Goal: Task Accomplishment & Management: Complete application form

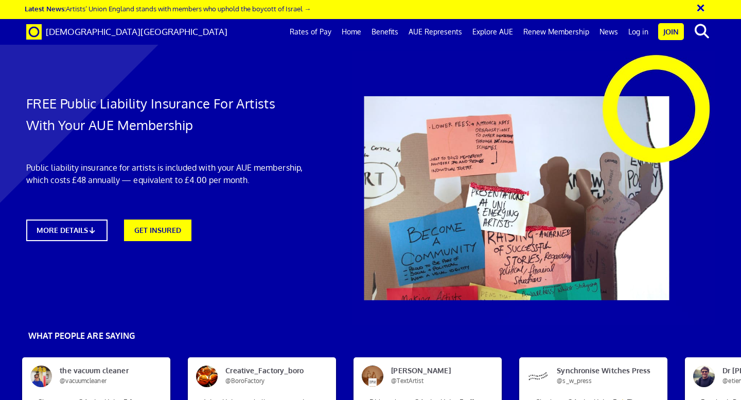
scroll to position [0, 6]
click at [162, 222] on link "GET INSURED" at bounding box center [157, 230] width 74 height 24
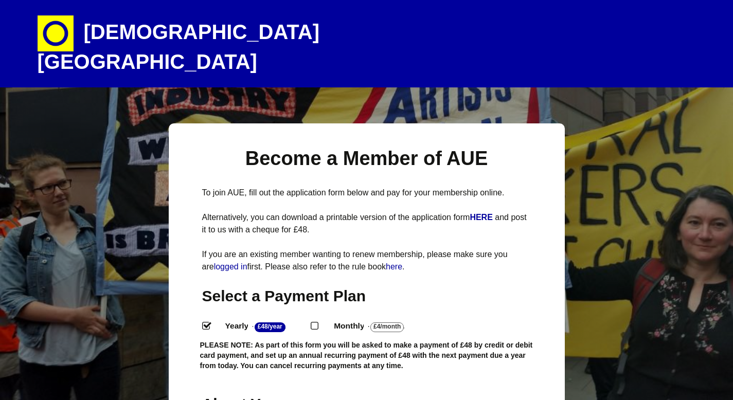
select select
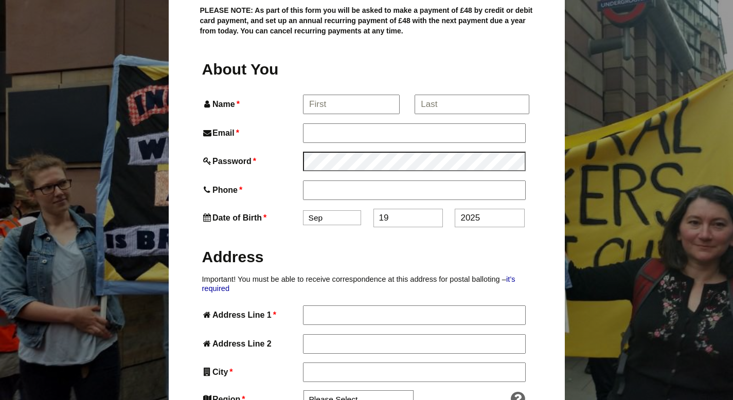
scroll to position [336, 0]
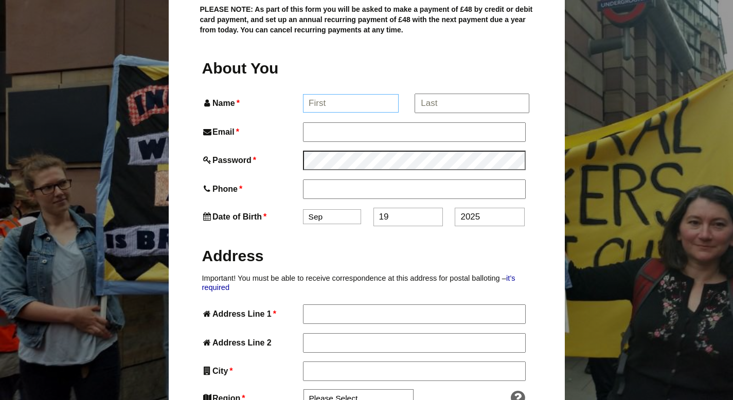
type input "Prajvi"
type input "Prajvi Mandhani"
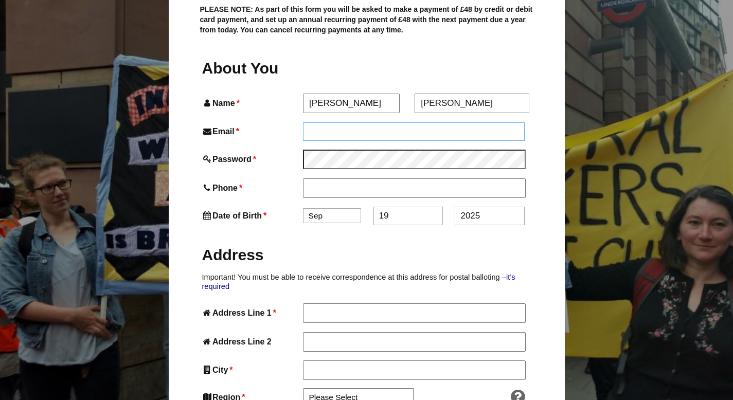
type input "prajvimandhani@gmail.com"
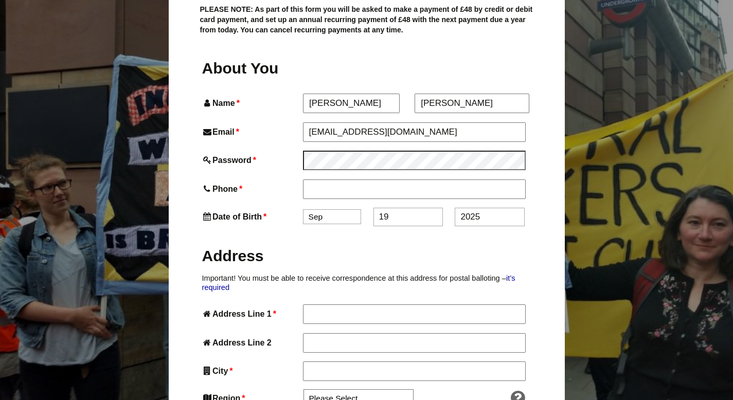
type input "07824368963"
type input "5 Atrium heights"
type input "4 little thames"
type input "London (GB)"
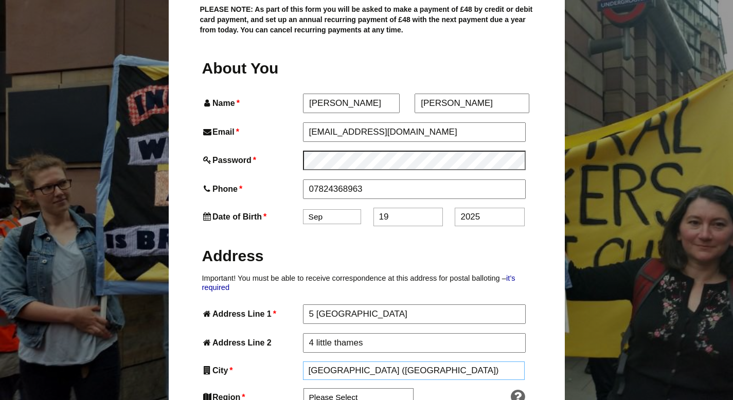
type input "SE8 3FB"
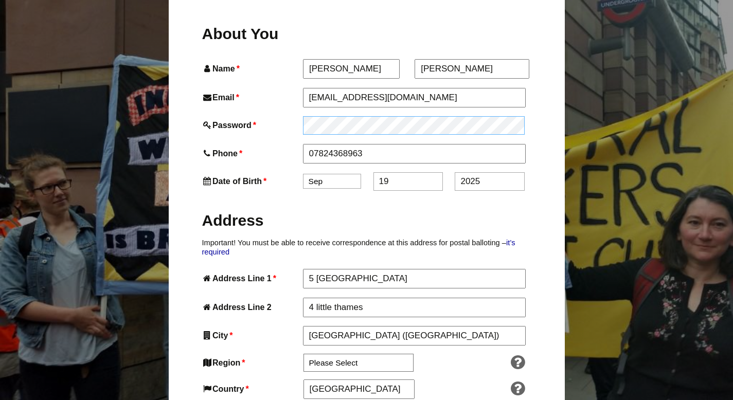
scroll to position [371, 0]
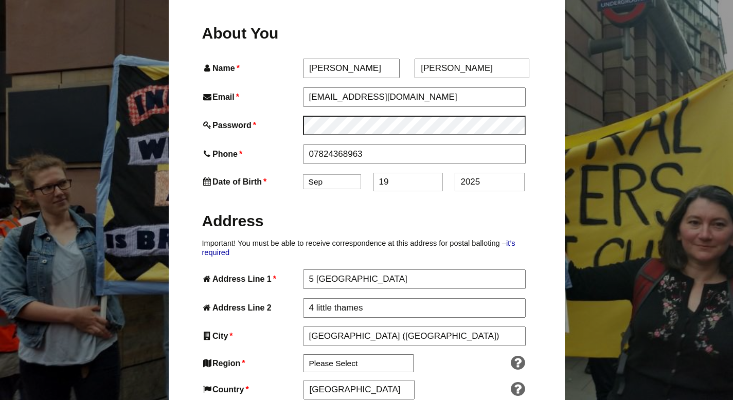
click at [411, 173] on input "19" at bounding box center [407, 182] width 69 height 19
type input "1"
type input "20"
click at [495, 173] on input "2025" at bounding box center [489, 182] width 69 height 19
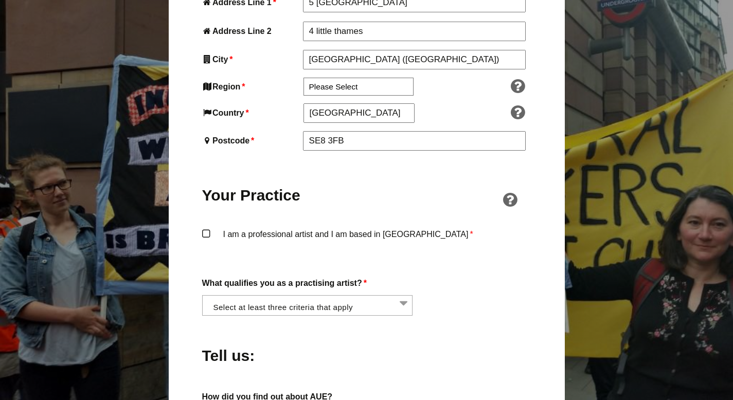
scroll to position [703, 0]
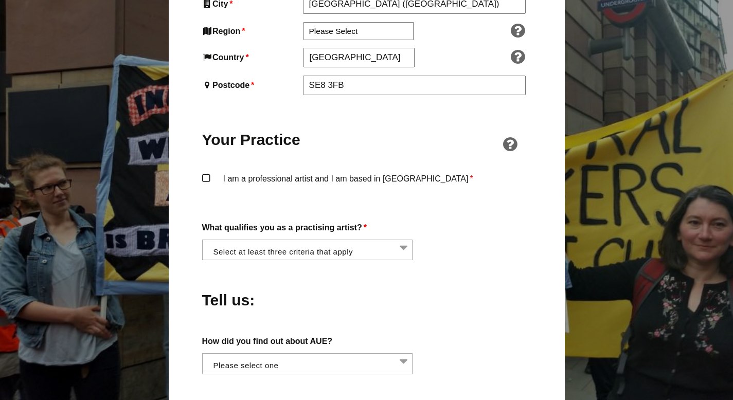
type input "2002"
click at [210, 172] on label "I am a professional artist and I am based in England *" at bounding box center [366, 187] width 329 height 31
click at [0, 0] on input "I am a professional artist and I am based in England *" at bounding box center [0, 0] width 0 height 0
click at [251, 248] on div "About You Name * Prajvi First * Prajvi Mandhani Last Email * prajvimandhani@gma…" at bounding box center [366, 160] width 329 height 941
click at [266, 240] on li at bounding box center [310, 248] width 211 height 17
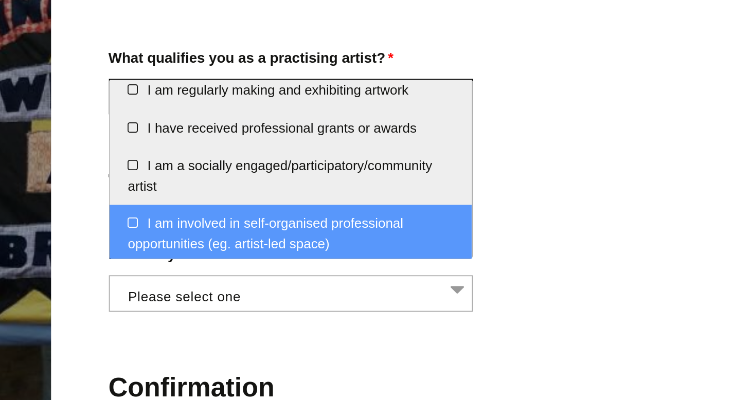
scroll to position [0, 0]
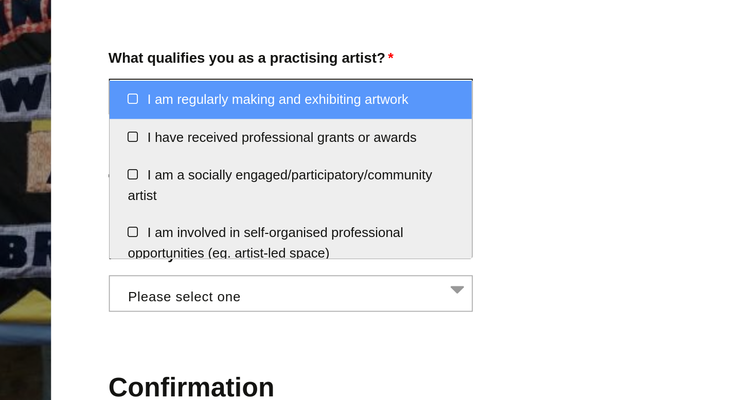
click at [212, 153] on li "I am regularly making and exhibiting artwork" at bounding box center [308, 152] width 210 height 22
select select "regularly_making_and_exhibiting_artwork"
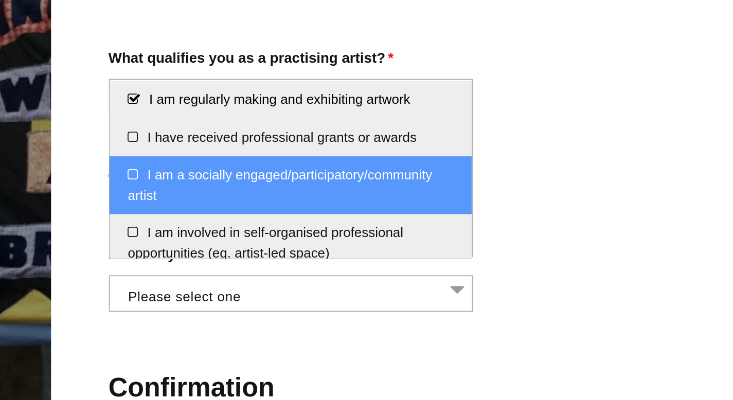
click at [217, 197] on li "I am a socially engaged/participatory/community artist" at bounding box center [308, 201] width 210 height 33
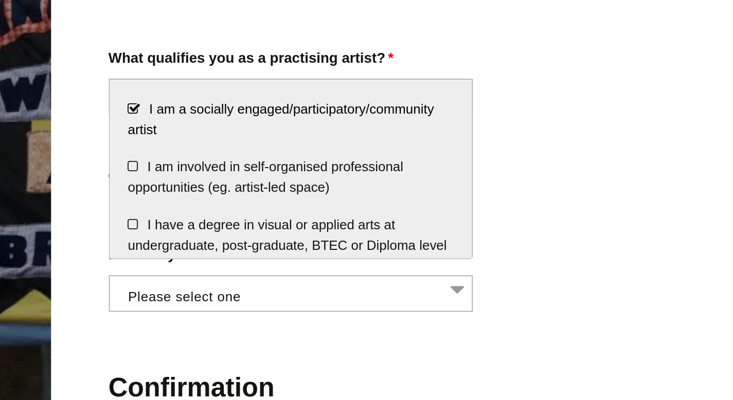
scroll to position [42, 0]
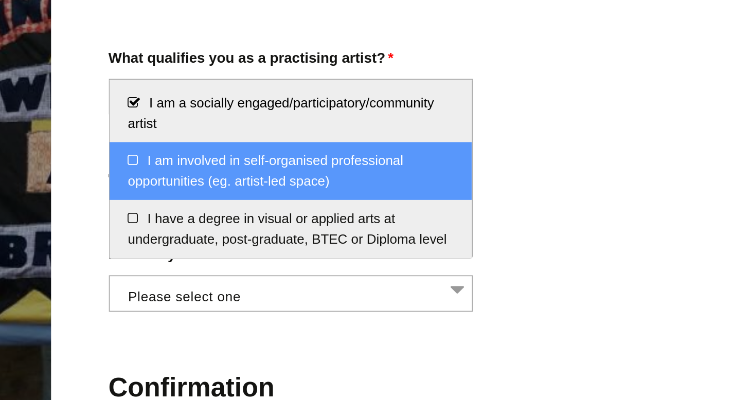
click at [216, 189] on li "I am involved in self-organised professional opportunities (eg. artist-led spac…" at bounding box center [308, 193] width 210 height 33
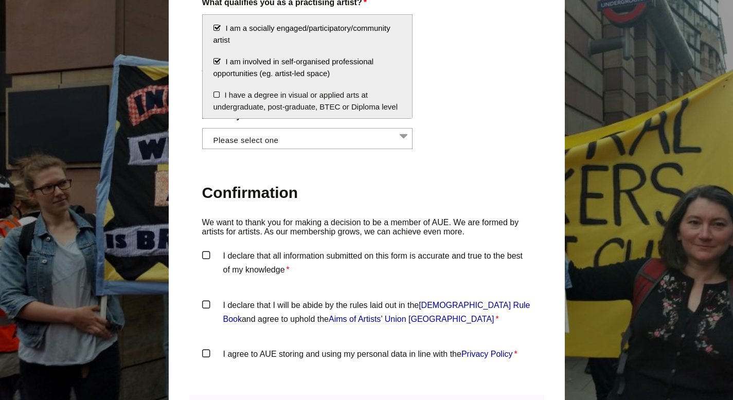
scroll to position [974, 0]
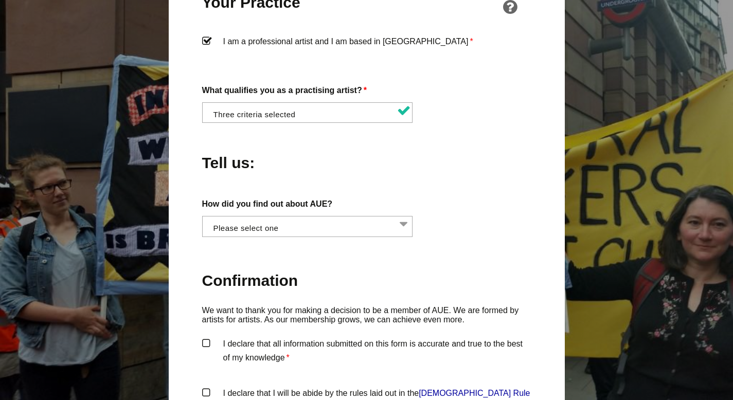
scroll to position [840, 0]
click at [282, 103] on li at bounding box center [310, 111] width 211 height 17
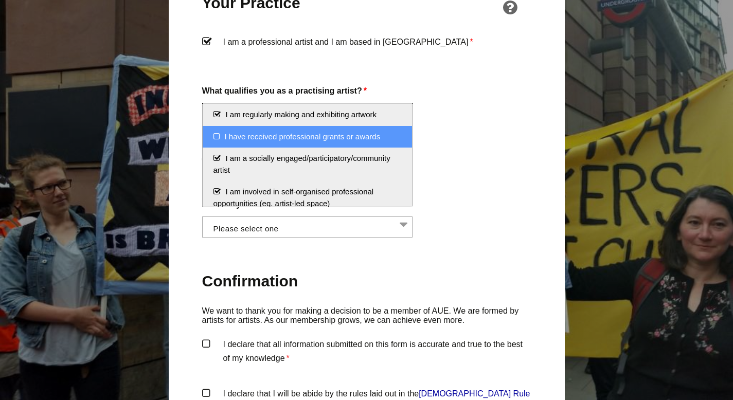
click at [179, 152] on div "Become a Member of AUE To join AUE, fill out the application form below and pay…" at bounding box center [367, 66] width 396 height 1566
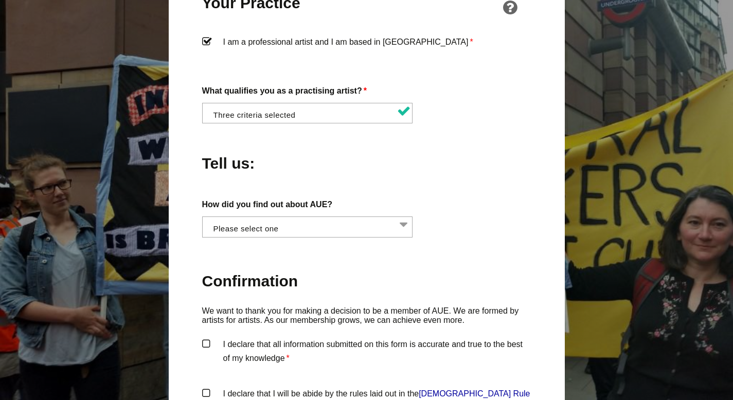
click at [269, 217] on li at bounding box center [310, 225] width 211 height 17
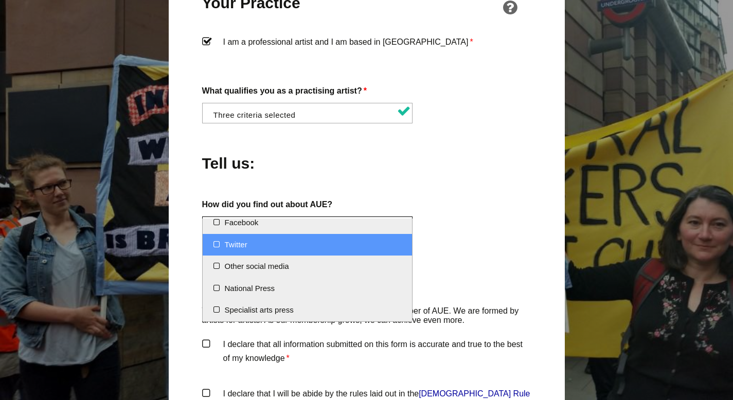
scroll to position [0, 0]
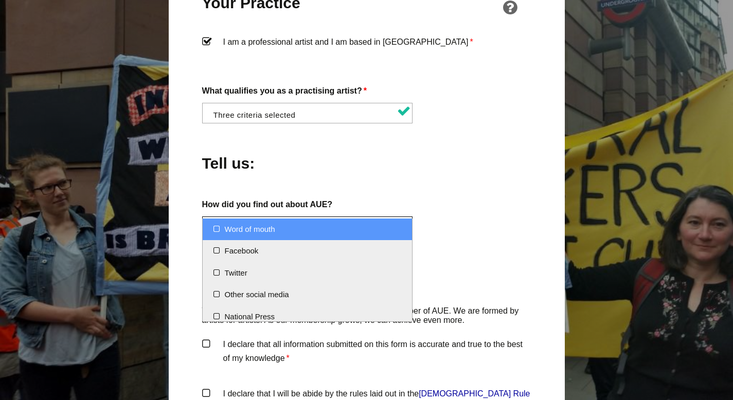
select select "Word of mouth"
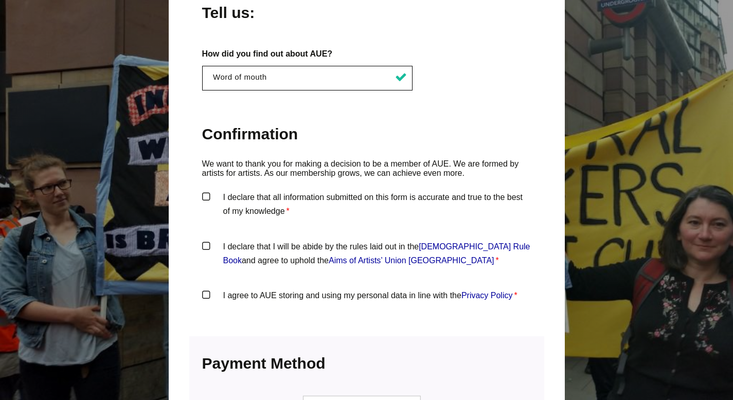
scroll to position [994, 0]
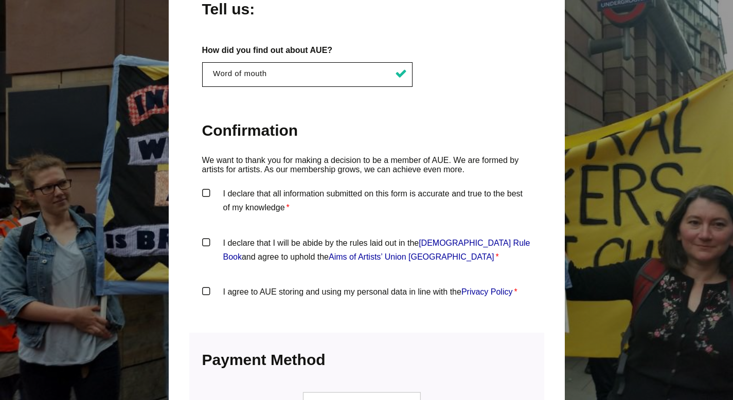
click at [243, 187] on label "I declare that all information submitted on this form is accurate and true to t…" at bounding box center [366, 202] width 329 height 31
click at [0, 0] on input "I declare that all information submitted on this form is accurate and true to t…" at bounding box center [0, 0] width 0 height 0
click at [207, 236] on label "I declare that I will be abide by the rules laid out in the Artists' Union Engl…" at bounding box center [366, 251] width 329 height 31
click at [0, 0] on input "I declare that I will be abide by the rules laid out in the Artists' Union Engl…" at bounding box center [0, 0] width 0 height 0
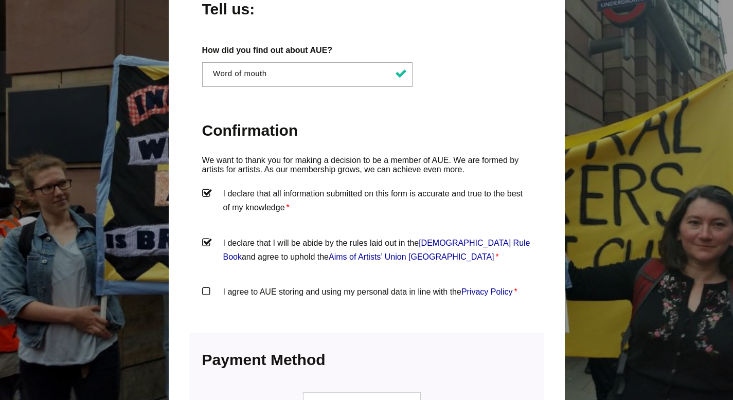
click at [207, 285] on label "I agree to AUE storing and using my personal data in line with the Privacy Poli…" at bounding box center [366, 300] width 329 height 31
click at [0, 0] on input "I agree to AUE storing and using my personal data in line with the Privacy Poli…" at bounding box center [0, 0] width 0 height 0
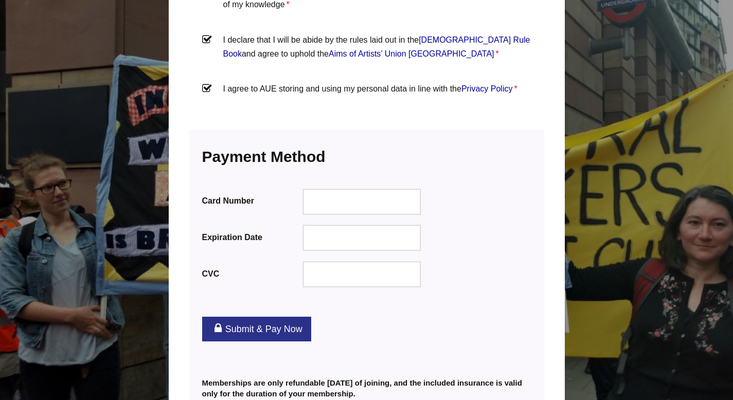
scroll to position [1220, 0]
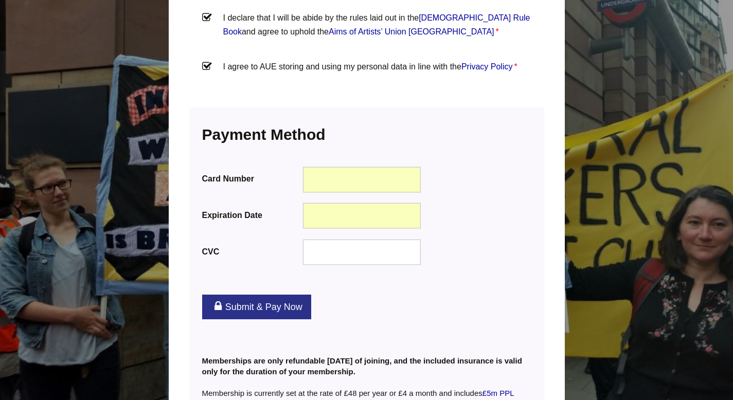
click at [505, 238] on div "CVC" at bounding box center [366, 252] width 329 height 28
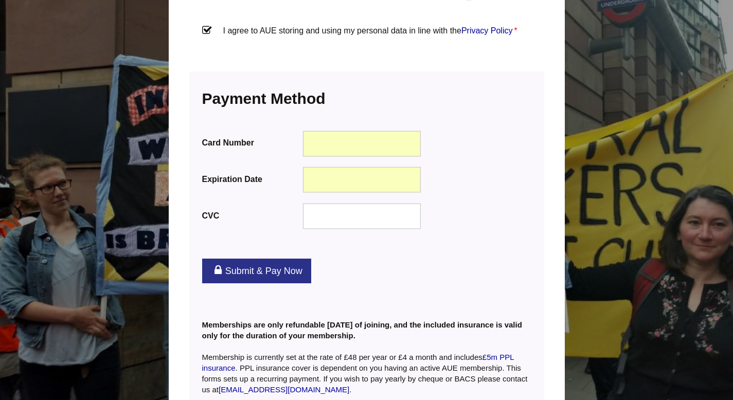
scroll to position [1330, 0]
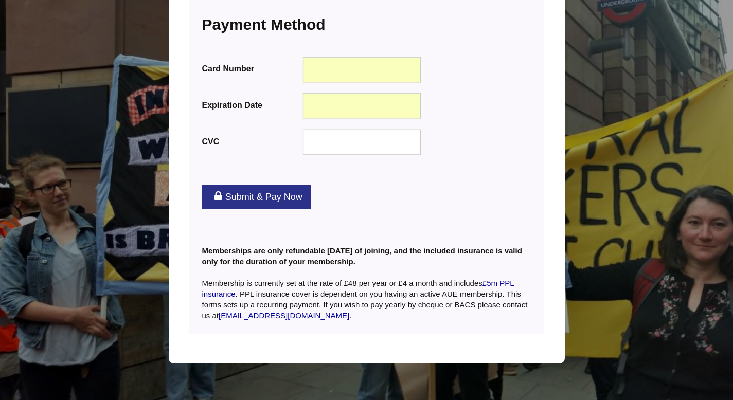
click at [281, 185] on link "Submit & Pay Now" at bounding box center [256, 197] width 109 height 25
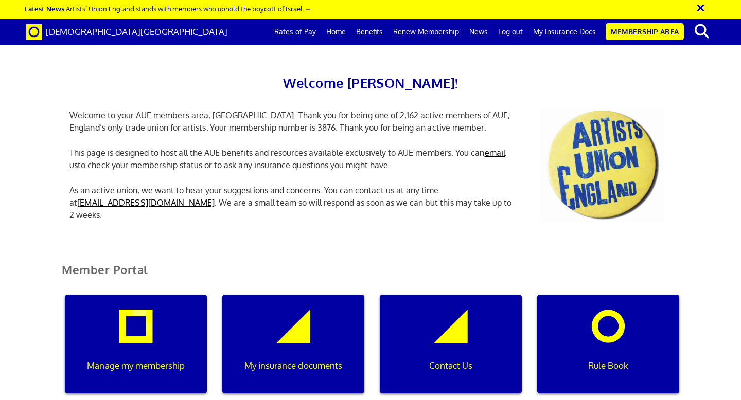
scroll to position [102, 0]
click at [288, 295] on div "My insurance documents" at bounding box center [293, 344] width 142 height 99
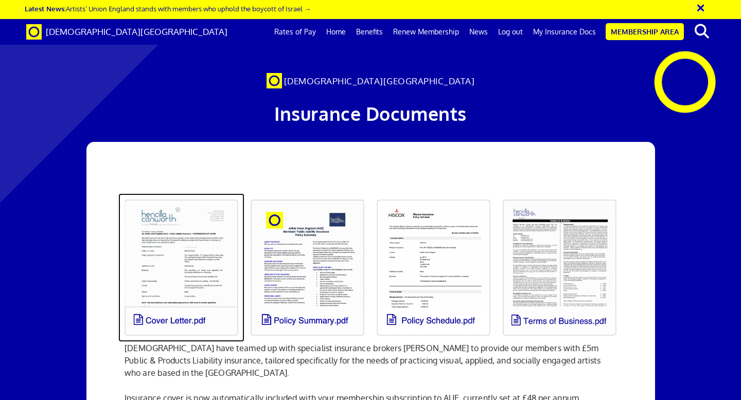
click at [174, 255] on link at bounding box center [181, 267] width 126 height 149
